Goal: Task Accomplishment & Management: Use online tool/utility

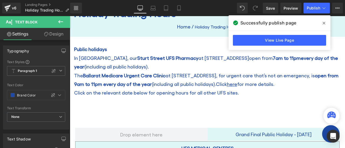
scroll to position [93, 0]
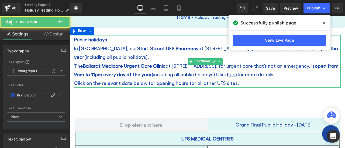
click at [234, 83] on p "Click on the relevant date below for opening hours for all other UFS sites." at bounding box center [207, 83] width 267 height 9
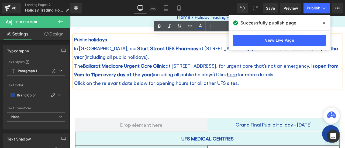
drag, startPoint x: 234, startPoint y: 84, endPoint x: 74, endPoint y: 83, distance: 160.1
click at [74, 83] on div "Public holidays In [GEOGRAPHIC_DATA], our [GEOGRAPHIC_DATA] UFS Pharmacy at [ST…" at bounding box center [207, 61] width 267 height 52
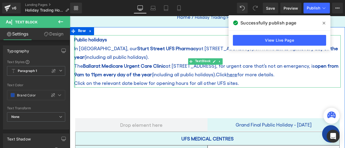
click at [74, 83] on div at bounding box center [74, 61] width 1 height 52
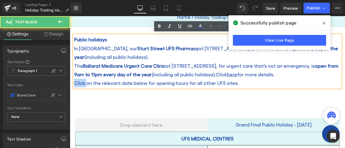
click at [74, 83] on p "Click on the relevant date below for opening hours for all other UFS sites." at bounding box center [207, 83] width 267 height 9
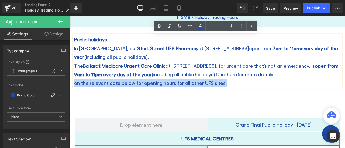
drag, startPoint x: 221, startPoint y: 82, endPoint x: 74, endPoint y: 80, distance: 146.9
click at [74, 80] on p "on the relevant date below for opening hours for all other UFS sites." at bounding box center [207, 83] width 267 height 9
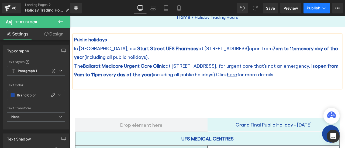
click at [316, 11] on button "Publish" at bounding box center [316, 8] width 26 height 11
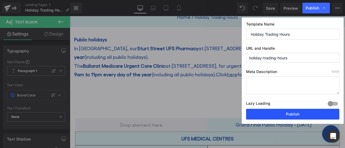
click at [292, 114] on button "Publish" at bounding box center [292, 114] width 93 height 11
